Goal: Communication & Community: Answer question/provide support

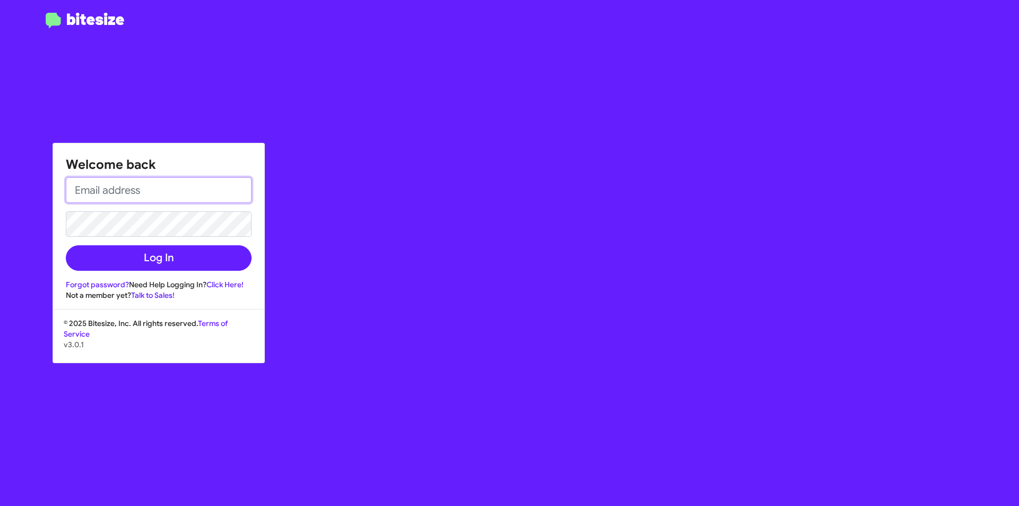
click at [161, 186] on input "email" at bounding box center [159, 189] width 186 height 25
type input "[EMAIL_ADDRESS][DOMAIN_NAME]"
click at [66, 245] on button "Log In" at bounding box center [159, 257] width 186 height 25
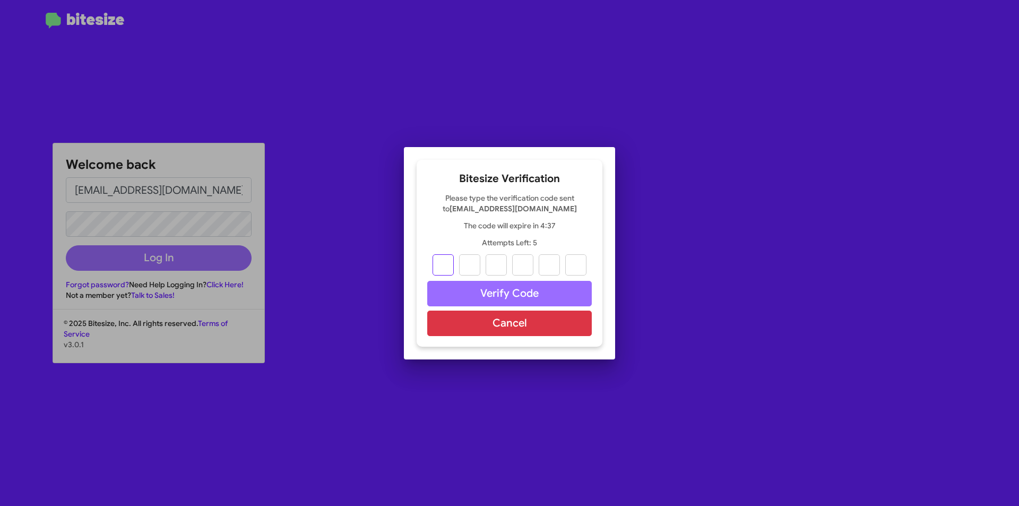
type input "0"
type input "8"
type input "7"
type input "4"
type input "8"
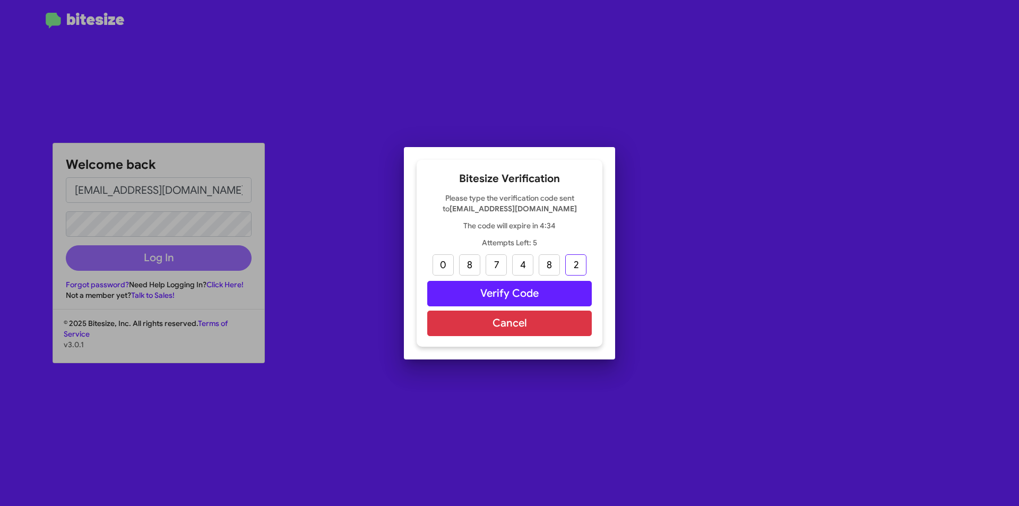
type input "2"
click at [448, 284] on button "Verify Code" at bounding box center [509, 293] width 164 height 25
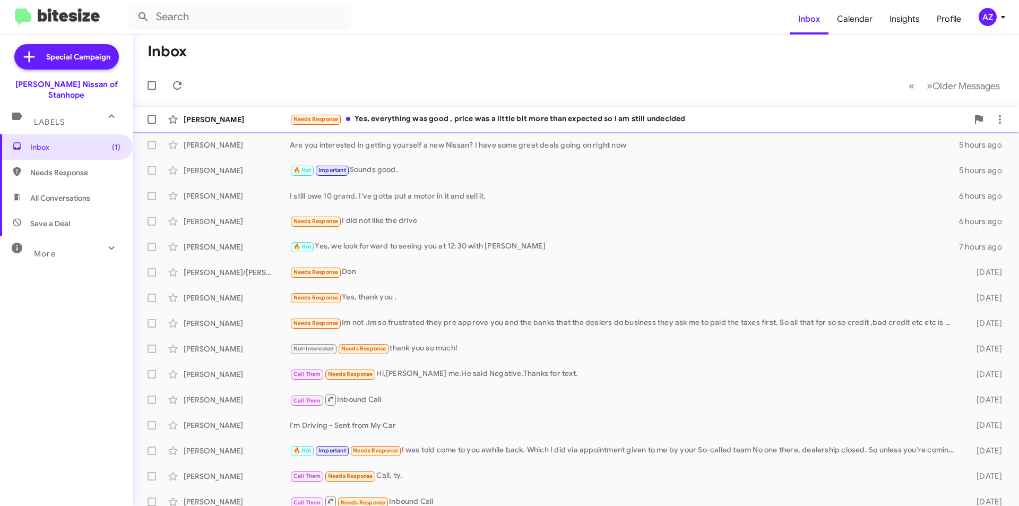
click at [463, 116] on div "Needs Response Yes, everything was good , price was a little bit more than expe…" at bounding box center [629, 119] width 678 height 12
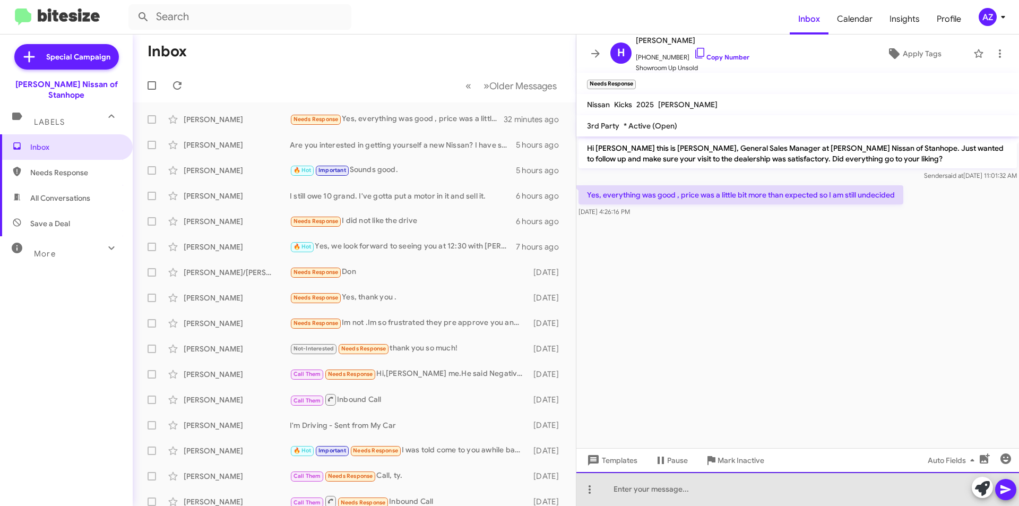
click at [677, 490] on div at bounding box center [797, 489] width 443 height 34
